Goal: Task Accomplishment & Management: Use online tool/utility

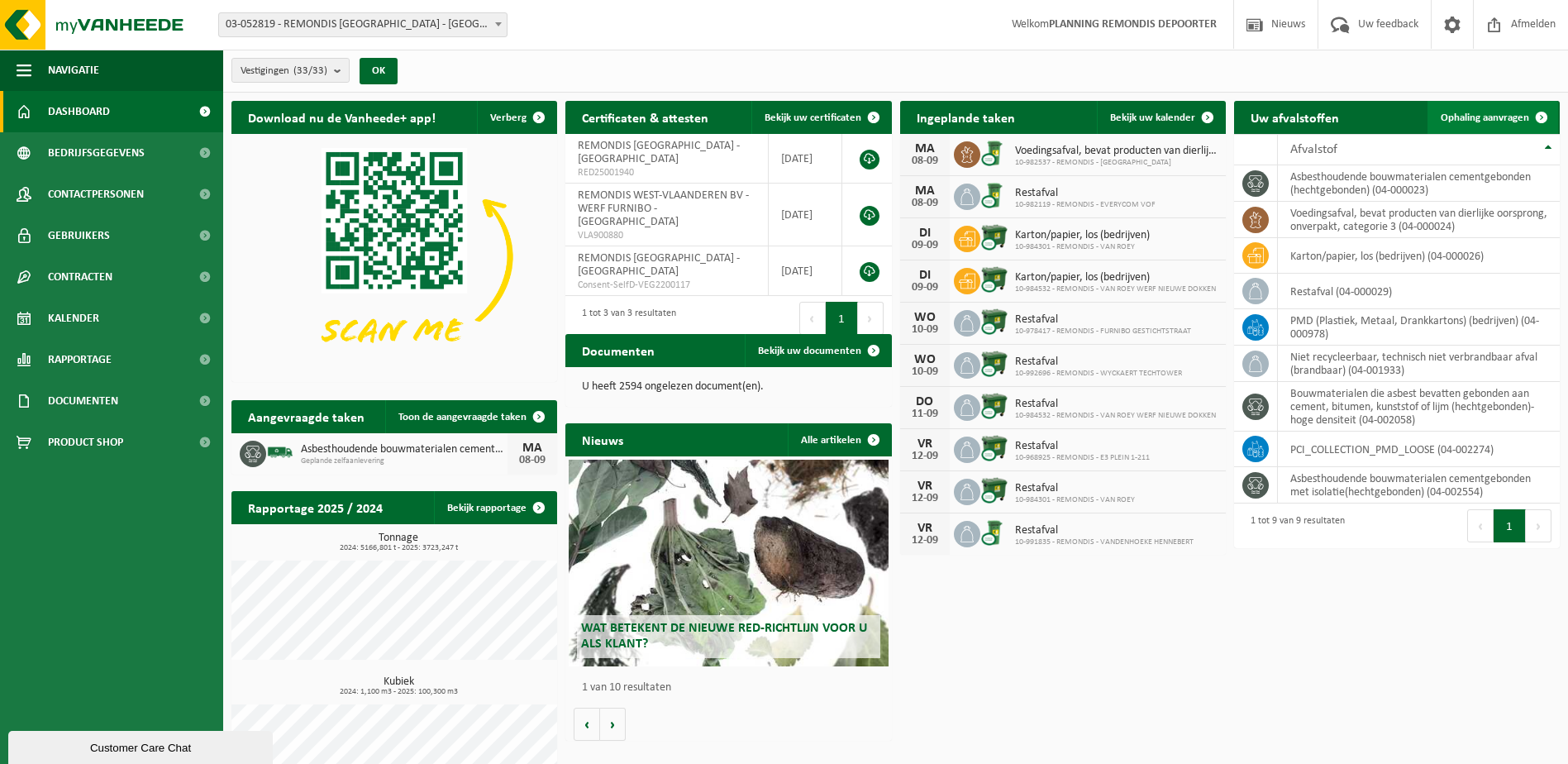
click at [1484, 109] on link "Ophaling aanvragen" at bounding box center [1492, 117] width 131 height 33
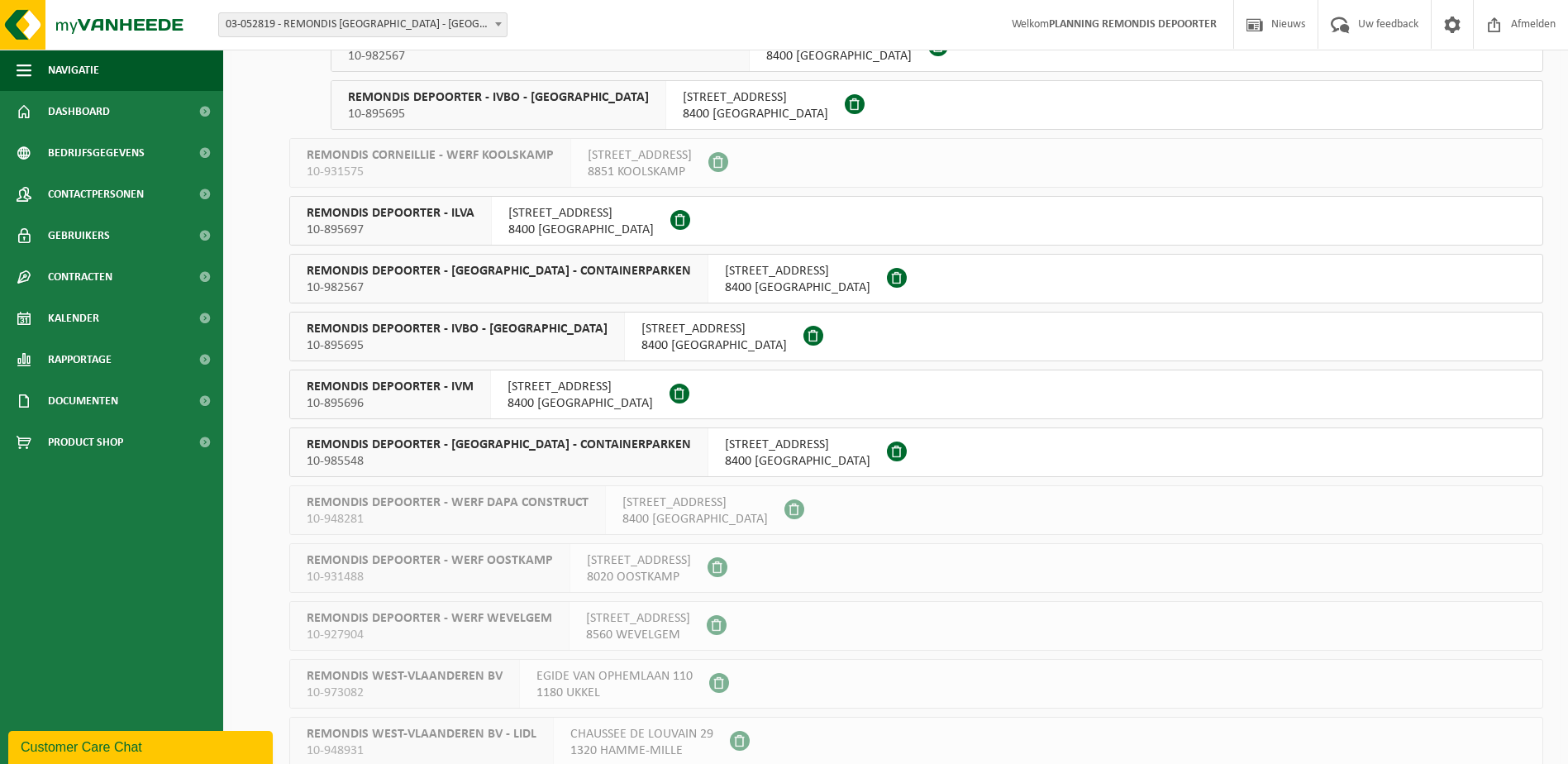
scroll to position [1240, 0]
click at [445, 227] on span "10-895697" at bounding box center [390, 228] width 168 height 16
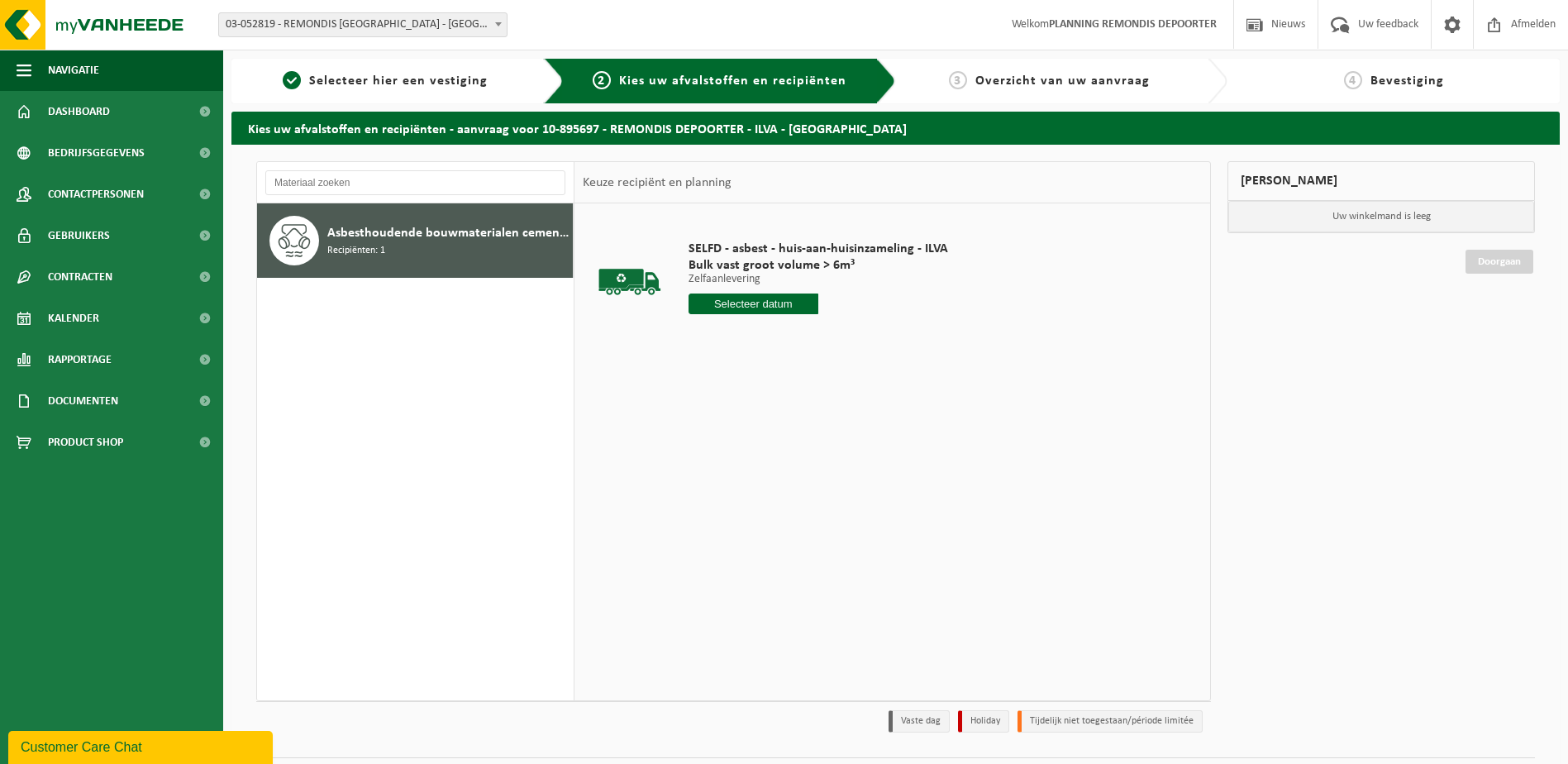
click at [730, 303] on input "text" at bounding box center [753, 303] width 130 height 21
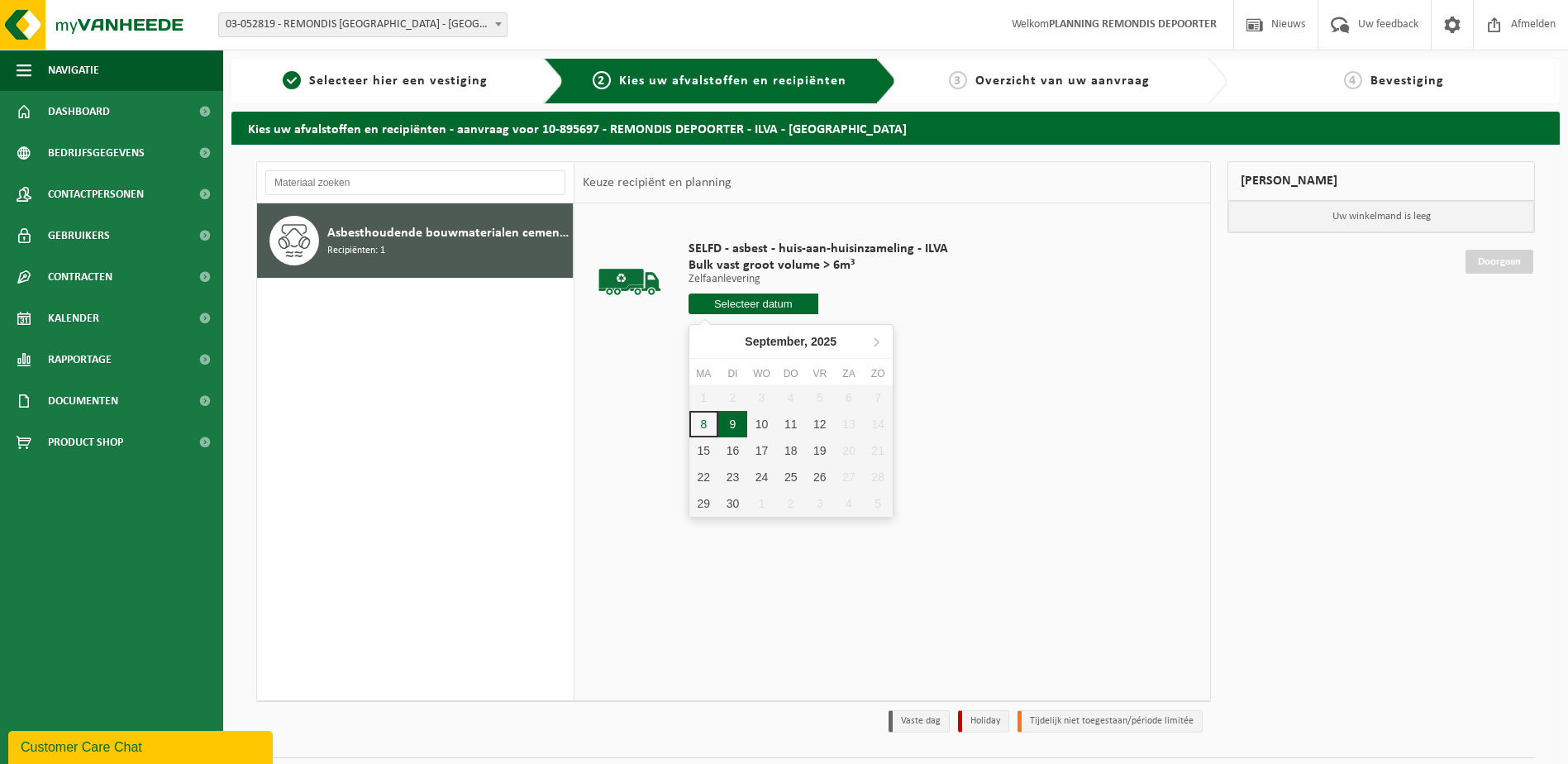
click at [729, 423] on div "9" at bounding box center [733, 424] width 29 height 27
type input "Van 2025-09-09"
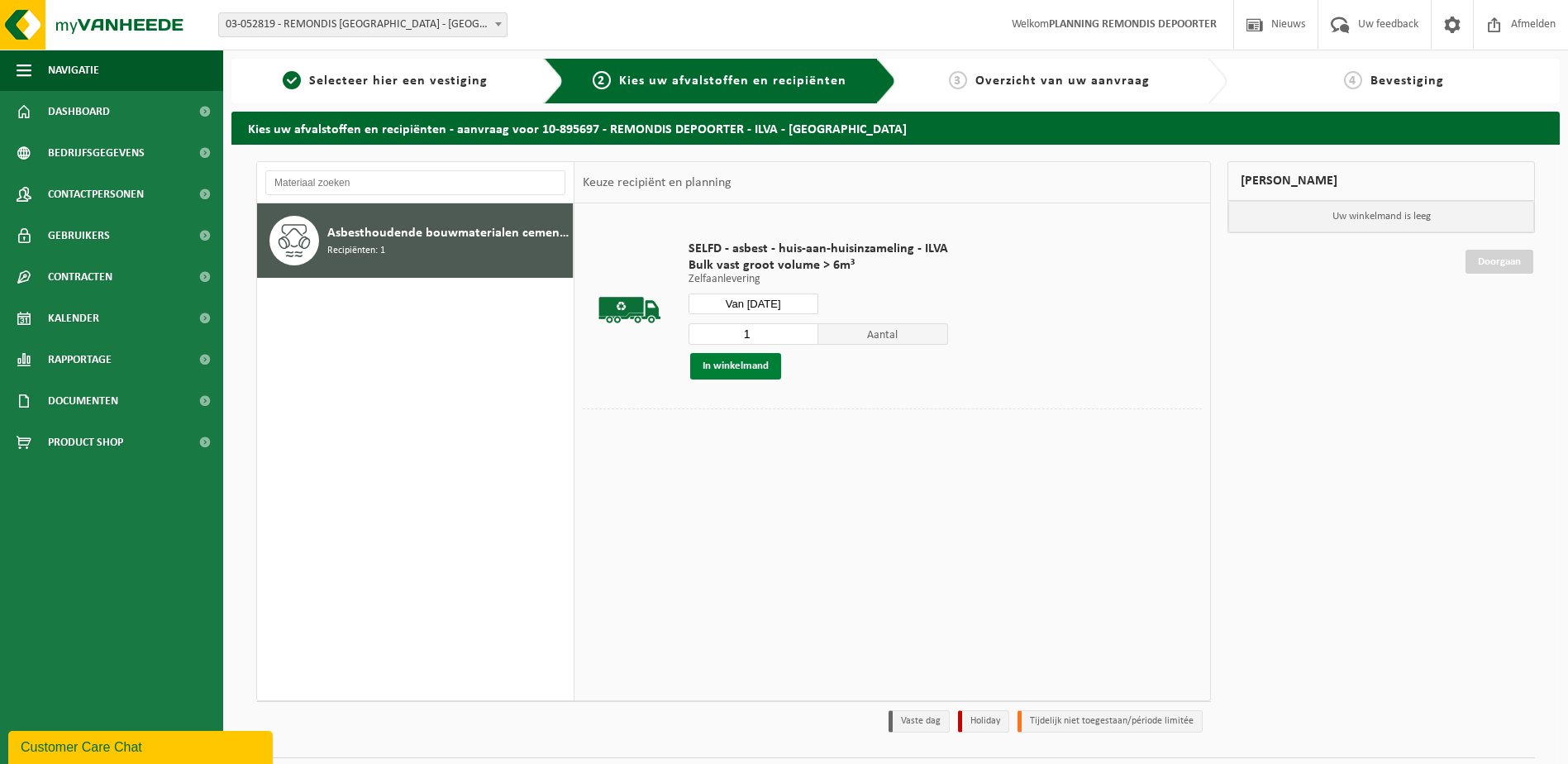
click at [753, 361] on button "In winkelmand" at bounding box center [735, 366] width 91 height 27
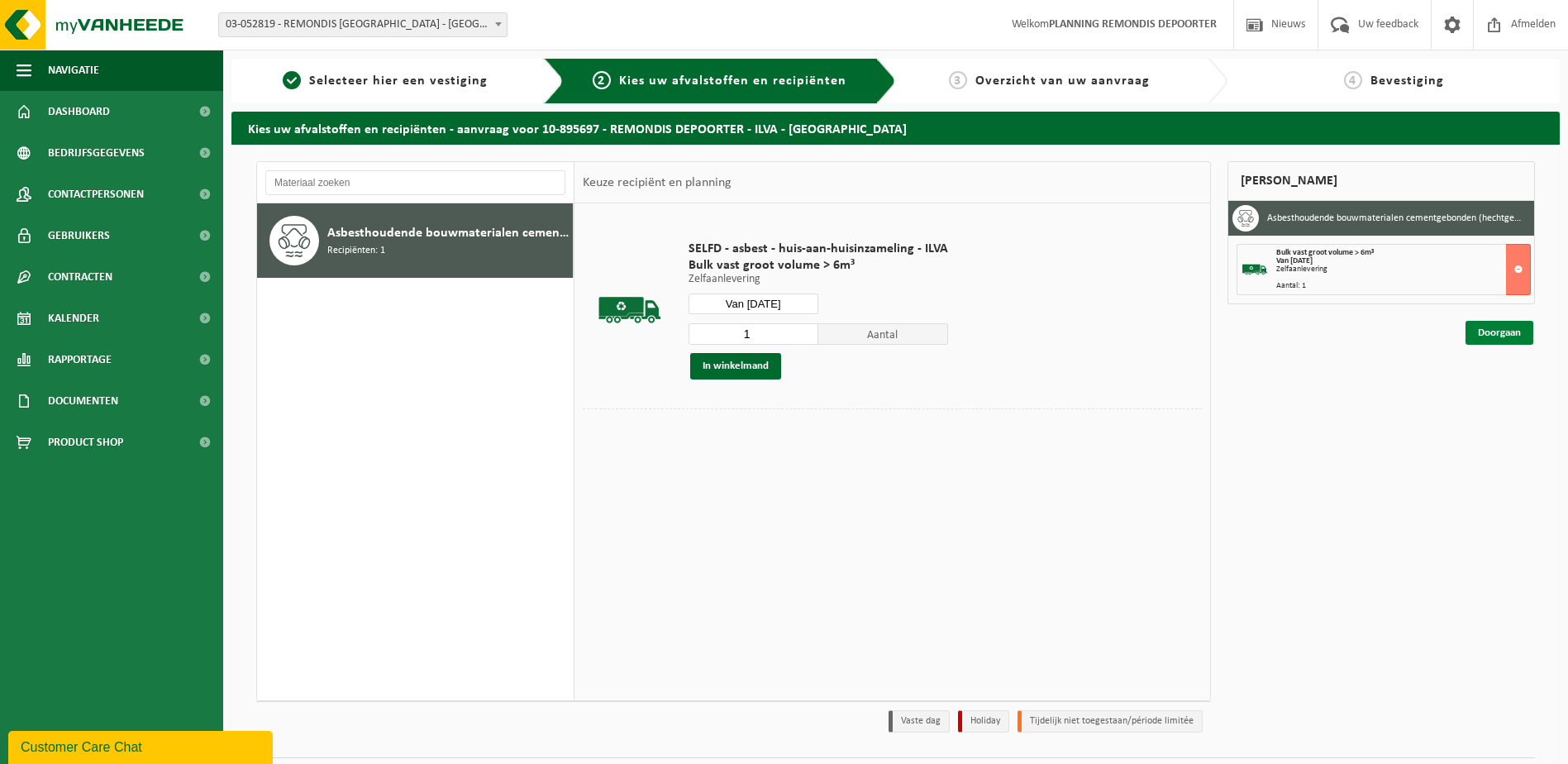
click at [1496, 327] on link "Doorgaan" at bounding box center [1498, 333] width 68 height 24
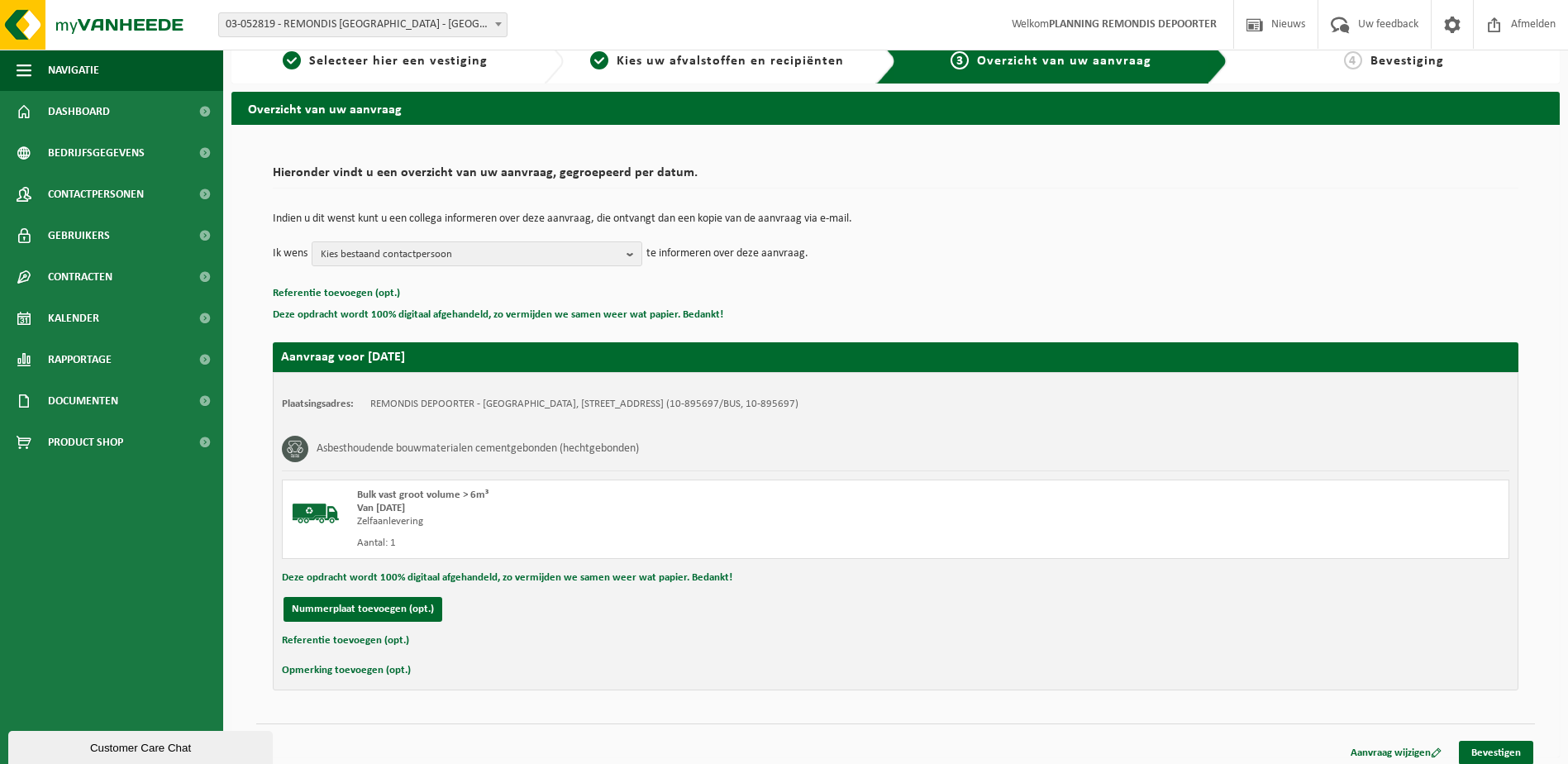
scroll to position [30, 0]
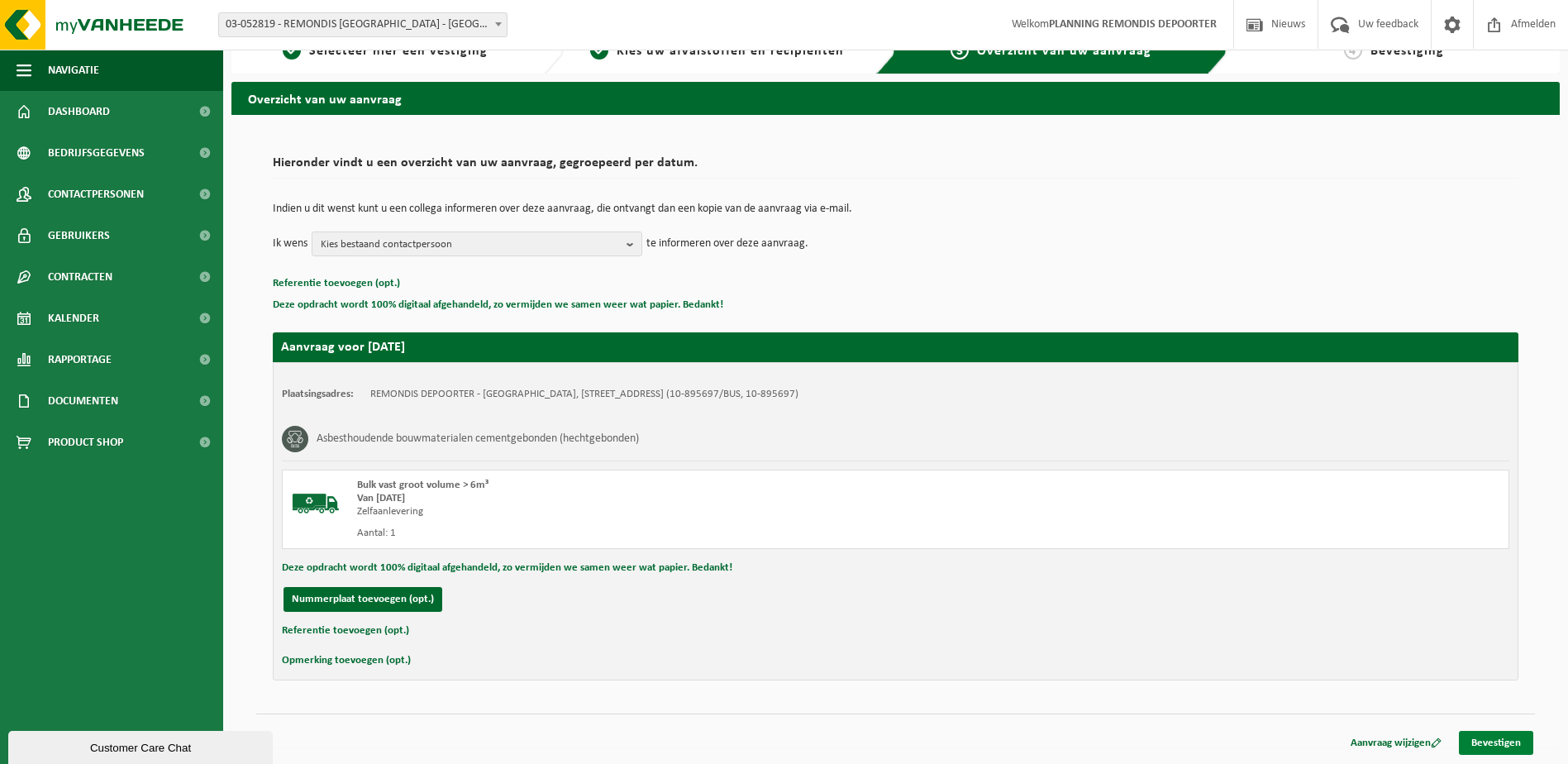
click at [1482, 733] on link "Bevestigen" at bounding box center [1496, 743] width 75 height 24
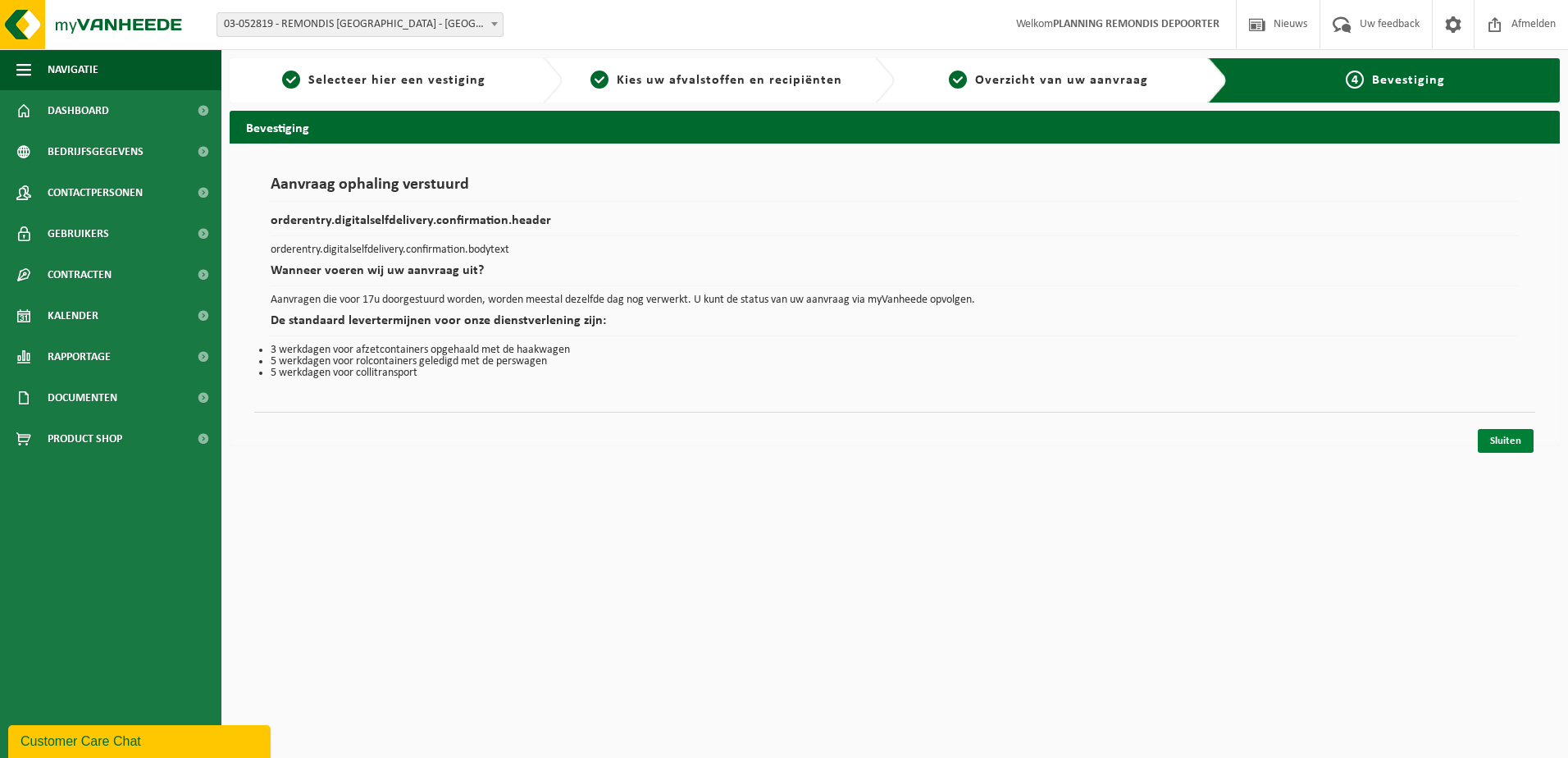
click at [1514, 440] on link "Sluiten" at bounding box center [1505, 441] width 55 height 24
